Goal: Information Seeking & Learning: Check status

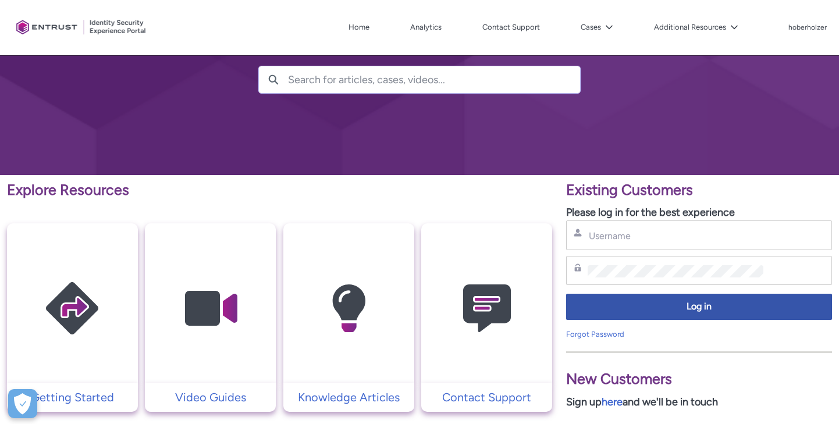
click at [624, 227] on div "Username" at bounding box center [699, 235] width 266 height 30
click at [626, 237] on input "Username" at bounding box center [675, 236] width 175 height 12
paste input "[EMAIL_ADDRESS][DOMAIN_NAME]"
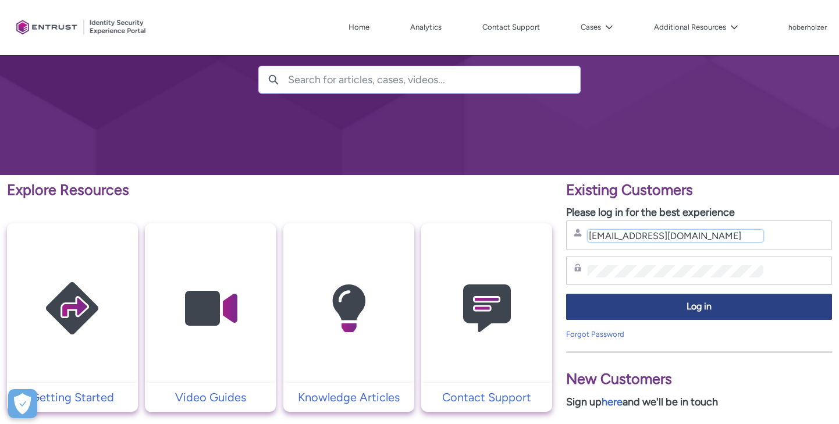
type input "[EMAIL_ADDRESS][DOMAIN_NAME]"
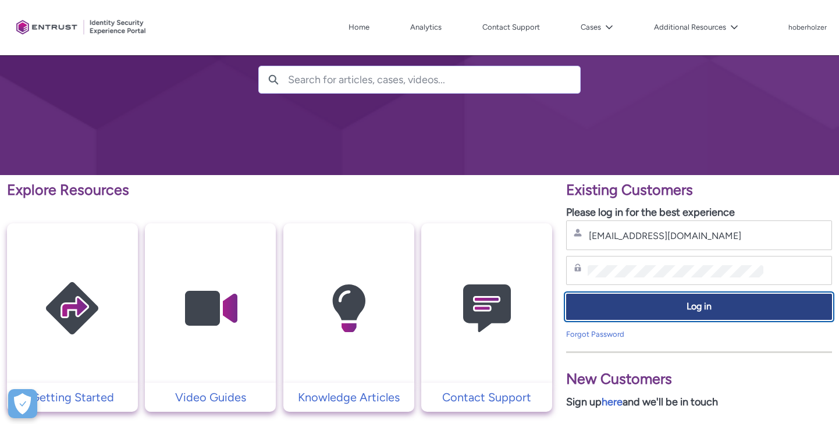
click at [670, 307] on span "Log in" at bounding box center [699, 306] width 251 height 13
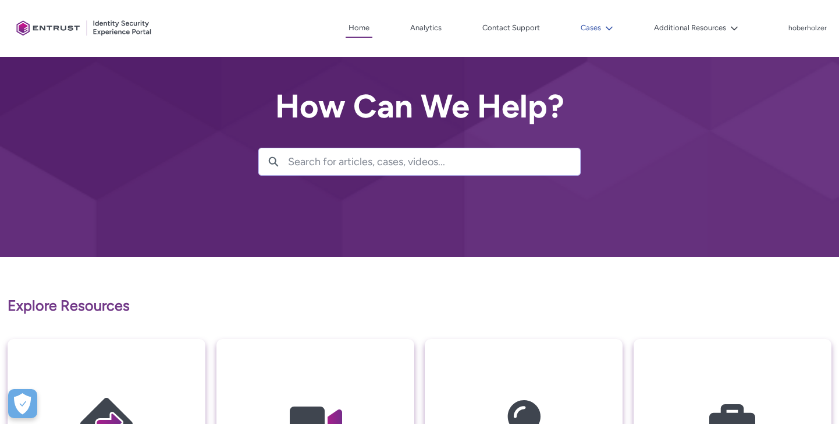
click at [592, 26] on button "Cases" at bounding box center [597, 27] width 38 height 17
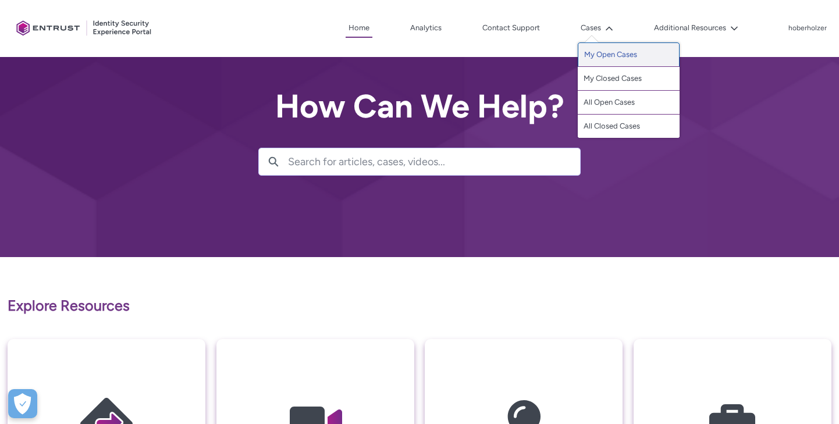
click at [620, 58] on link "My Open Cases" at bounding box center [629, 54] width 102 height 24
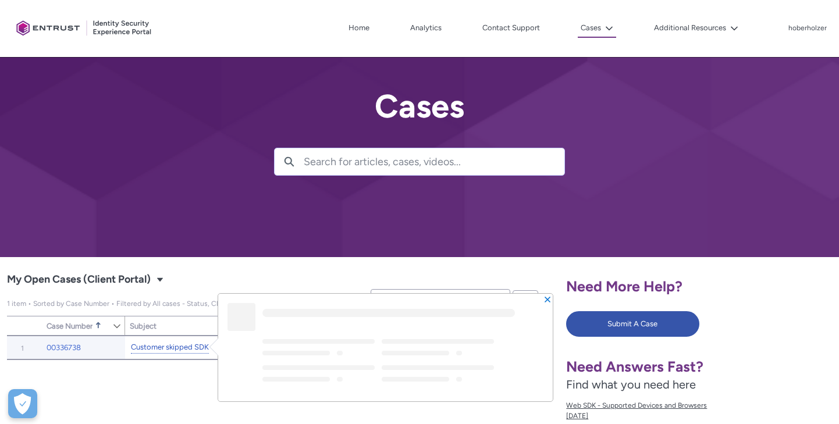
click at [186, 347] on link "Customer skipped SDK" at bounding box center [170, 347] width 78 height 12
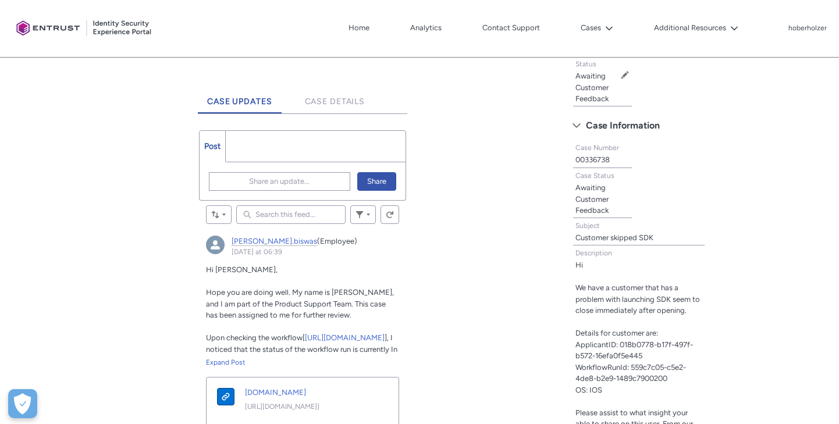
scroll to position [307, 0]
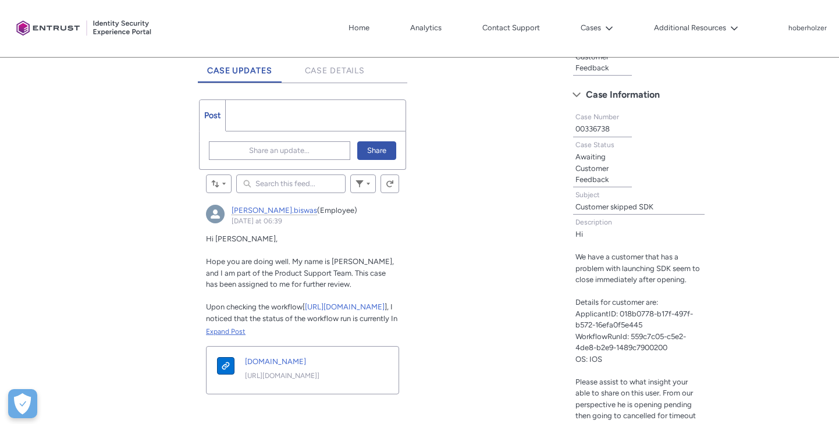
click at [239, 330] on div "Expand Post" at bounding box center [302, 331] width 193 height 10
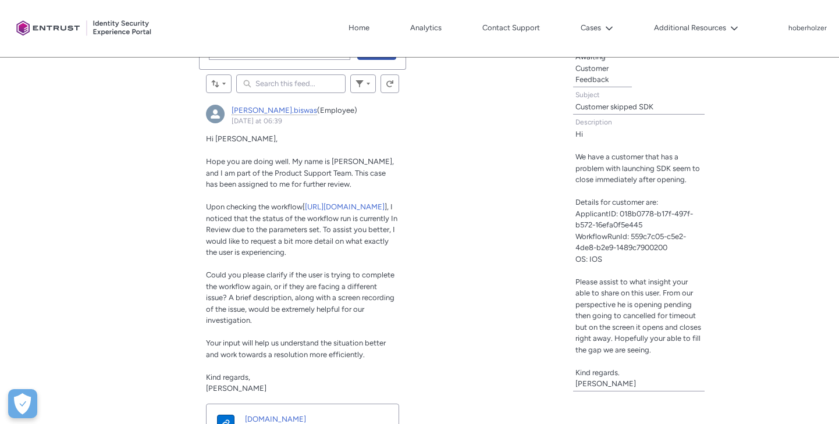
scroll to position [444, 0]
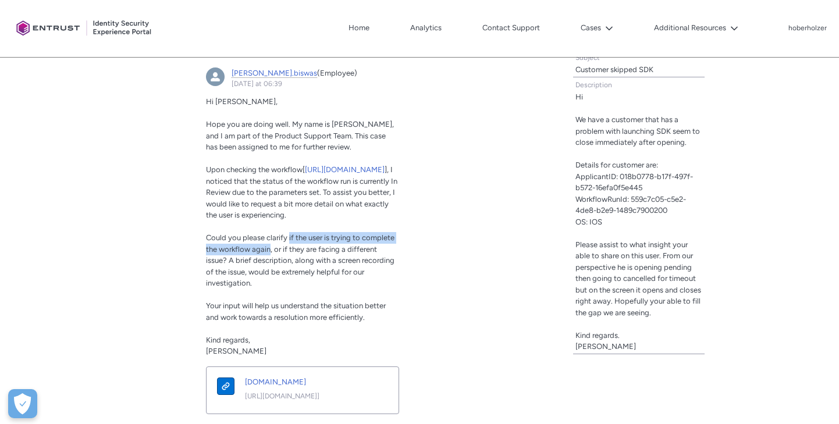
drag, startPoint x: 289, startPoint y: 291, endPoint x: 270, endPoint y: 301, distance: 21.1
click at [270, 287] on span "Could you please clarify if the user is trying to complete the workflow again, …" at bounding box center [300, 260] width 188 height 54
click at [265, 287] on span "Could you please clarify if the user is trying to complete the workflow again, …" at bounding box center [300, 260] width 188 height 54
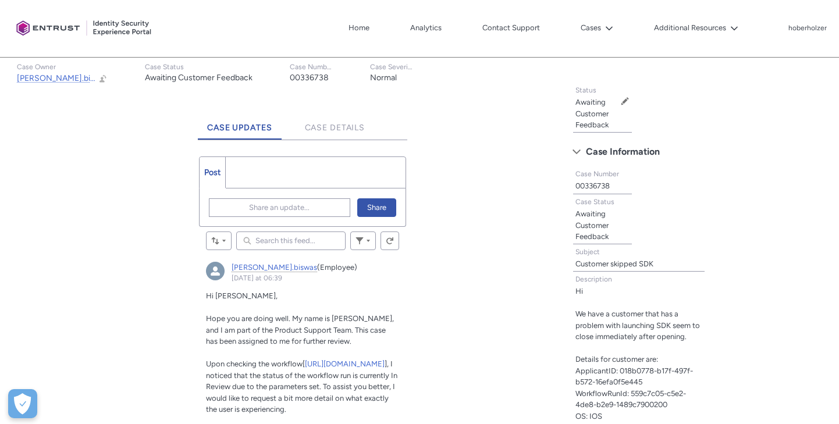
scroll to position [246, 0]
